Goal: Use online tool/utility: Utilize a website feature to perform a specific function

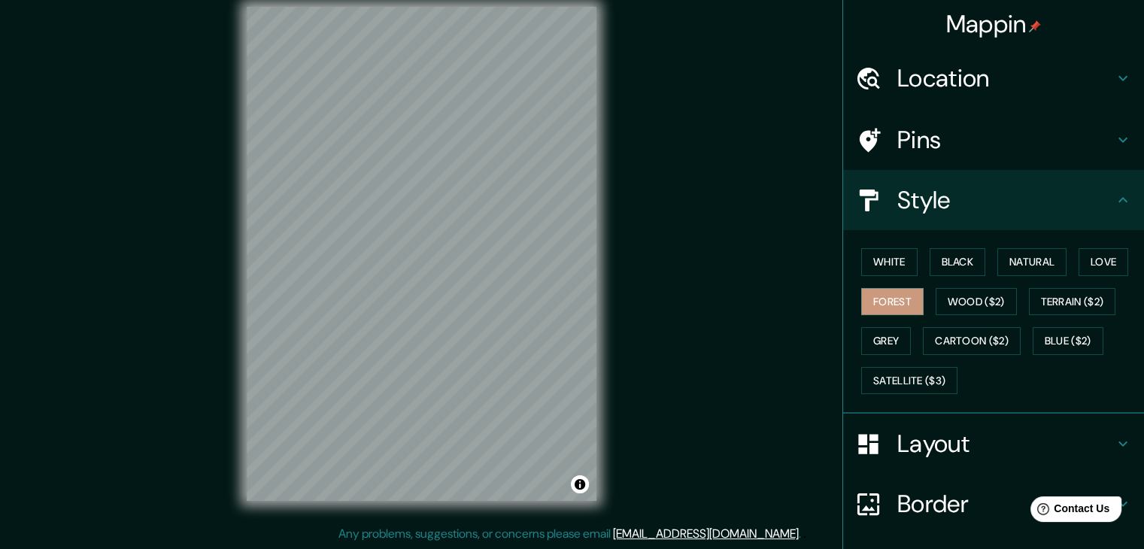
scroll to position [17, 0]
click at [885, 341] on button "Grey" at bounding box center [886, 341] width 50 height 28
click at [1014, 253] on button "Natural" at bounding box center [1031, 262] width 69 height 28
click at [969, 261] on button "Black" at bounding box center [958, 262] width 56 height 28
click at [895, 265] on button "White" at bounding box center [889, 262] width 56 height 28
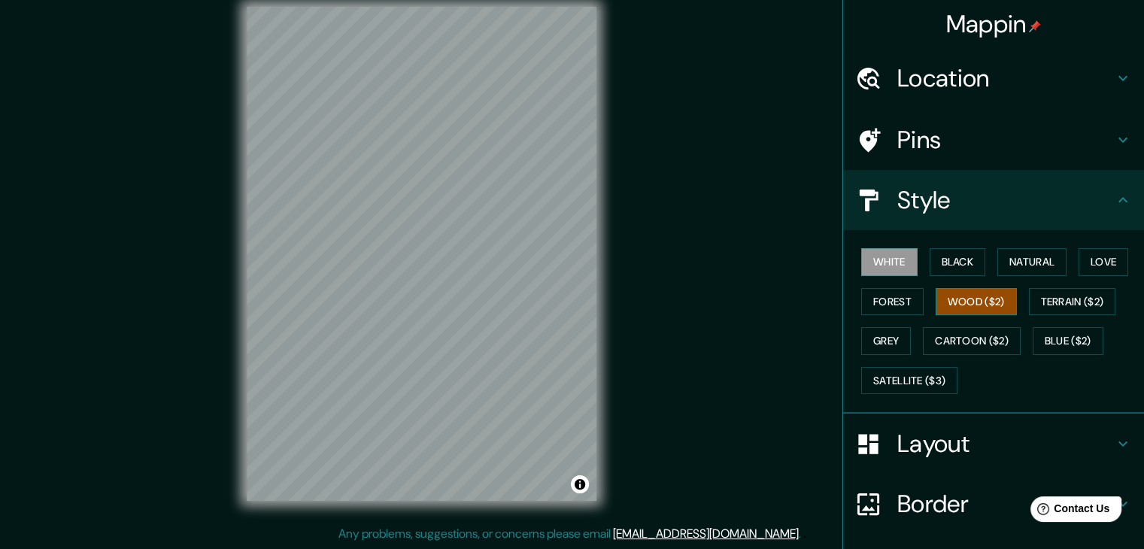
click at [951, 305] on button "Wood ($2)" at bounding box center [976, 302] width 81 height 28
click at [969, 332] on button "Cartoon ($2)" at bounding box center [972, 341] width 98 height 28
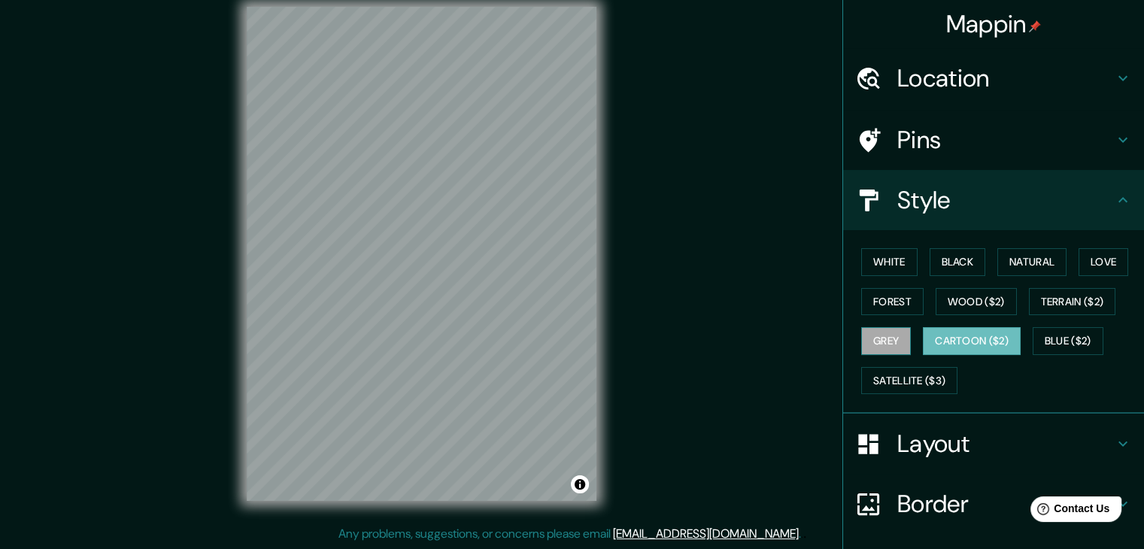
click at [894, 338] on button "Grey" at bounding box center [886, 341] width 50 height 28
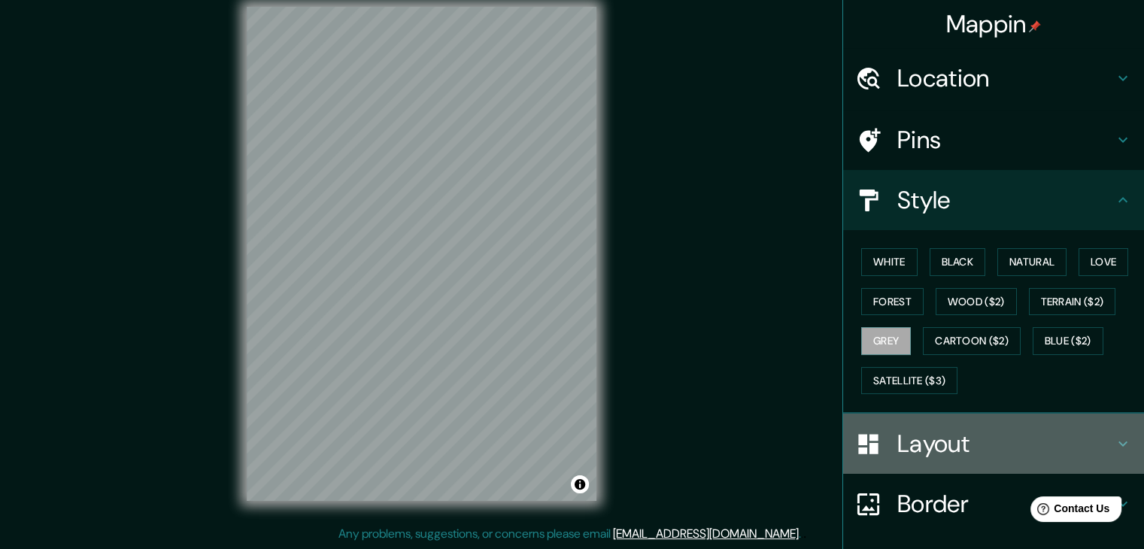
click at [951, 431] on h4 "Layout" at bounding box center [1005, 444] width 217 height 30
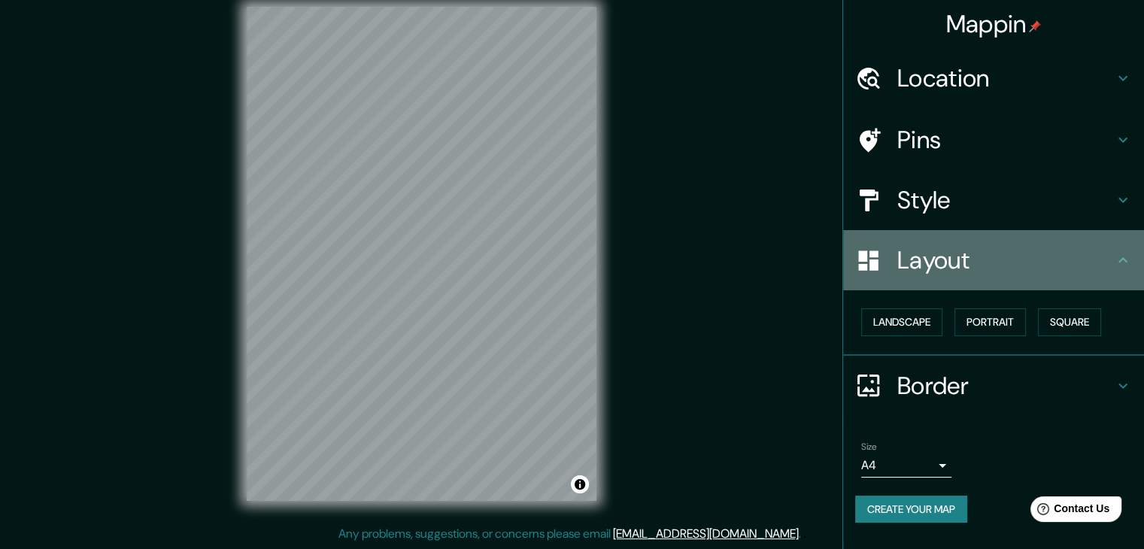
click at [987, 275] on h4 "Layout" at bounding box center [1005, 260] width 217 height 30
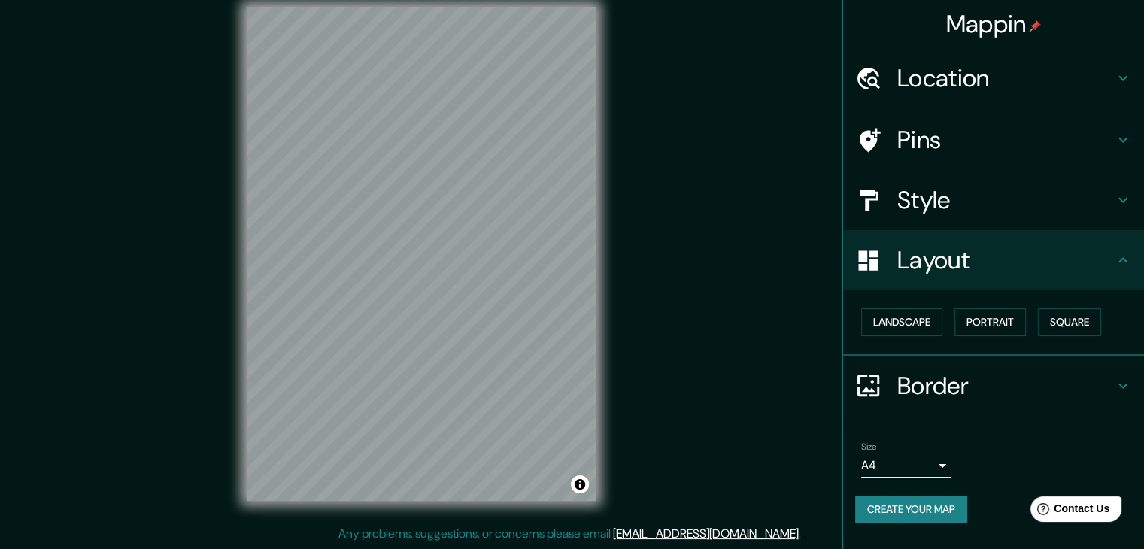
click at [951, 199] on h4 "Style" at bounding box center [1005, 200] width 217 height 30
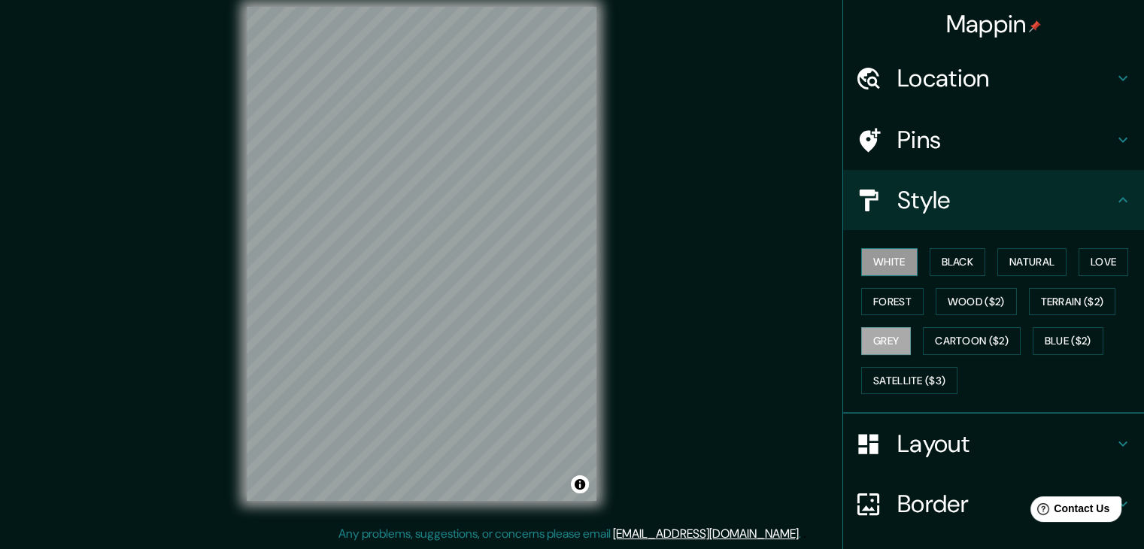
click at [897, 253] on button "White" at bounding box center [889, 262] width 56 height 28
click at [890, 301] on button "Forest" at bounding box center [892, 302] width 62 height 28
click at [945, 256] on button "Black" at bounding box center [958, 262] width 56 height 28
click at [904, 290] on button "Forest" at bounding box center [892, 302] width 62 height 28
click at [549, 439] on div at bounding box center [551, 442] width 12 height 12
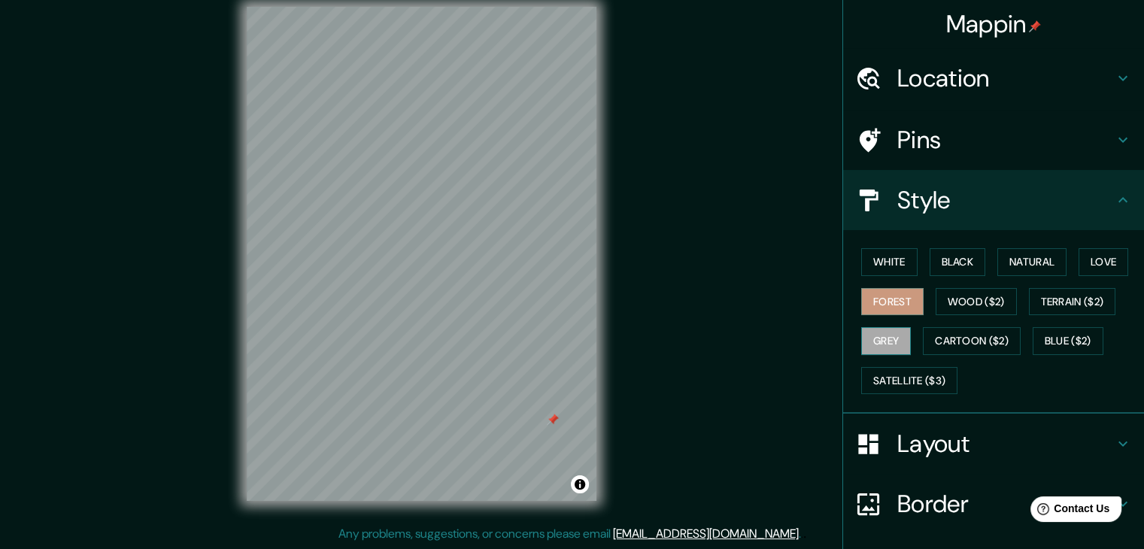
click at [890, 343] on button "Grey" at bounding box center [886, 341] width 50 height 28
click at [910, 304] on button "Forest" at bounding box center [892, 302] width 62 height 28
click at [884, 344] on button "Grey" at bounding box center [886, 341] width 50 height 28
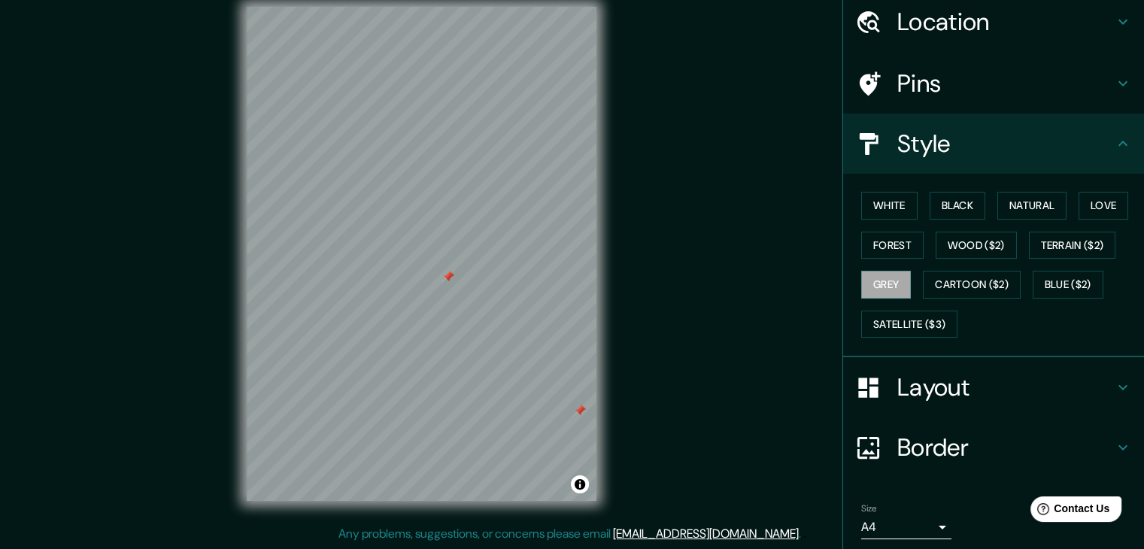
scroll to position [108, 0]
